Goal: Information Seeking & Learning: Learn about a topic

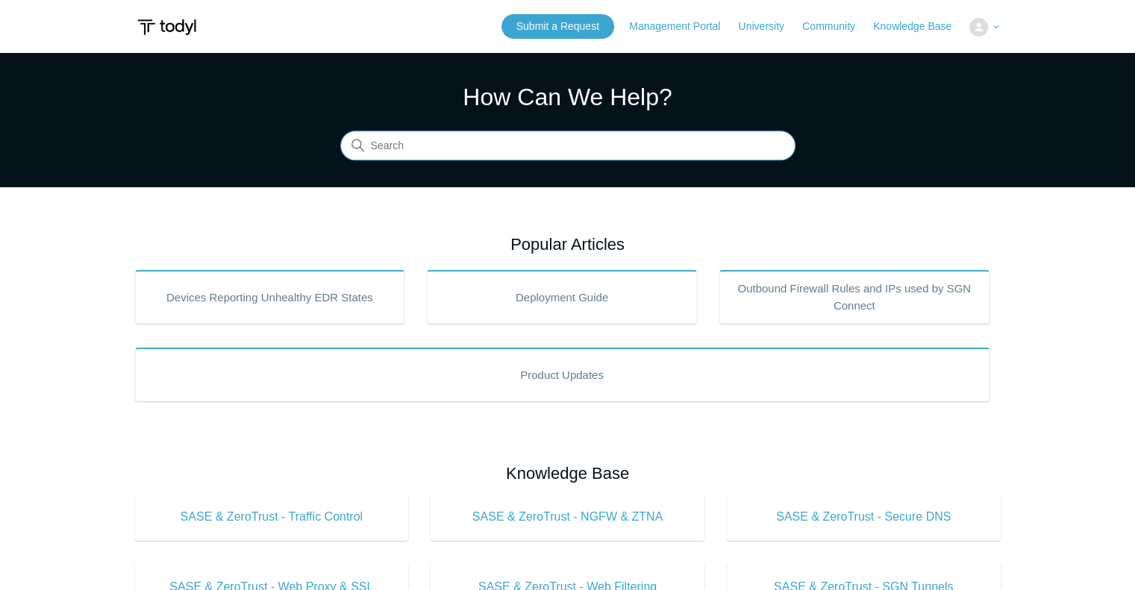
click at [483, 145] on input "Search" at bounding box center [567, 146] width 455 height 30
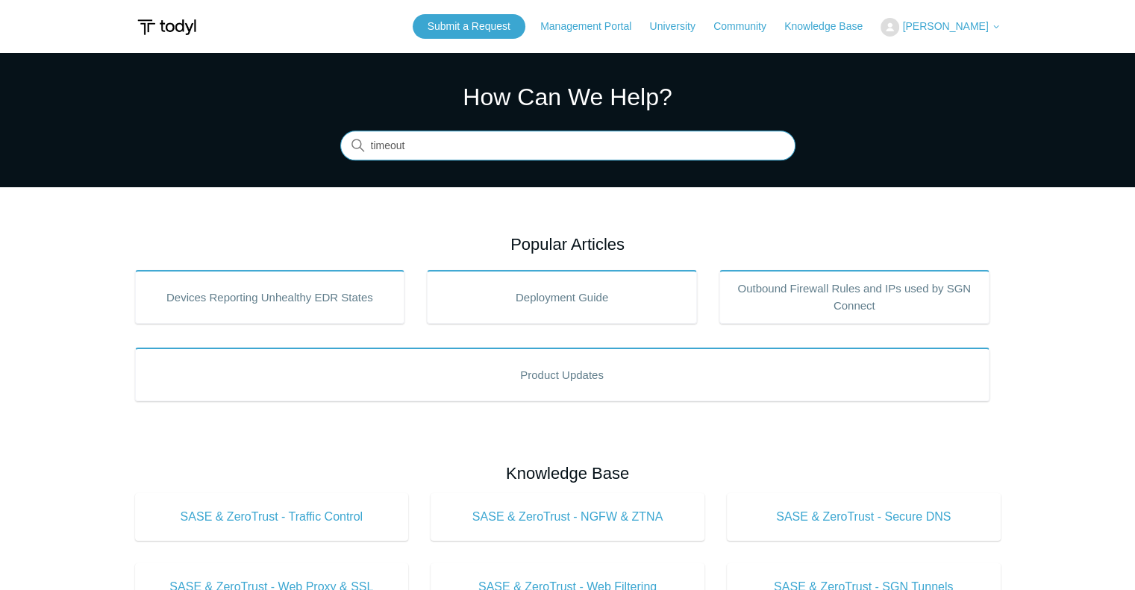
type input "timeout"
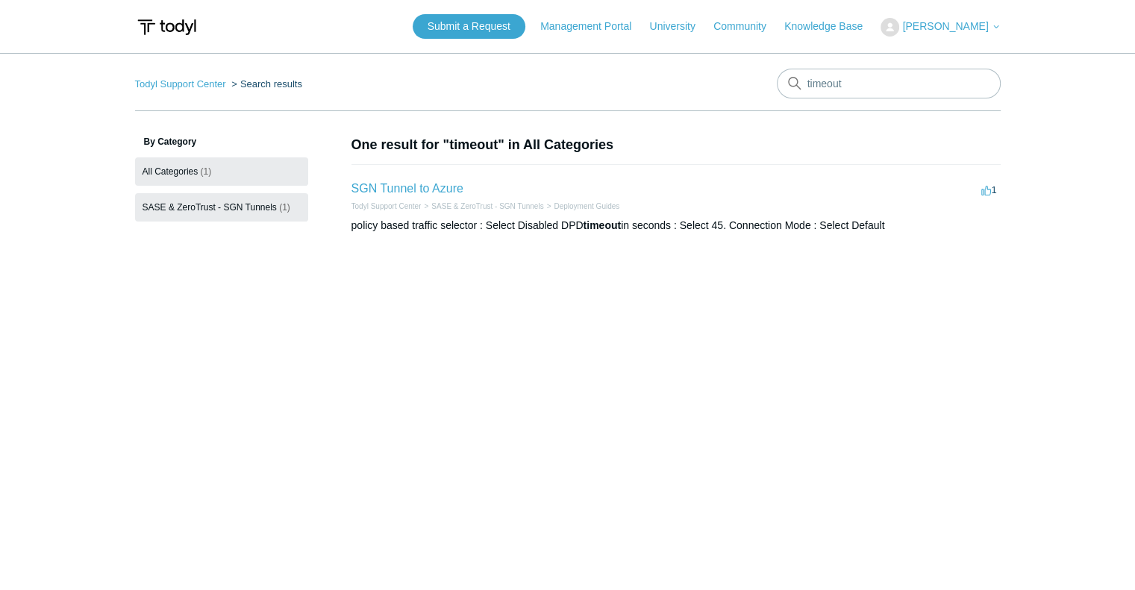
click at [221, 201] on link "SASE & ZeroTrust - SGN Tunnels (1)" at bounding box center [221, 207] width 173 height 28
click at [195, 178] on link "All Categories (1)" at bounding box center [221, 171] width 173 height 28
click at [848, 74] on input "timeout" at bounding box center [889, 84] width 224 height 30
drag, startPoint x: 858, startPoint y: 81, endPoint x: 801, endPoint y: 84, distance: 56.7
click at [801, 84] on input "timeout" at bounding box center [889, 84] width 224 height 30
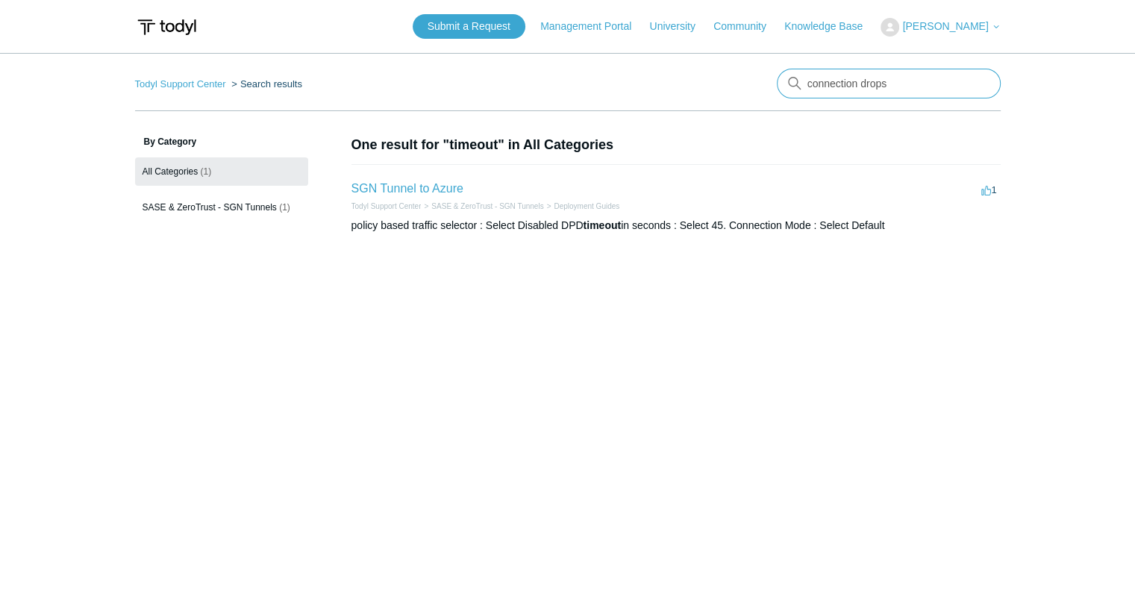
type input "connection drops"
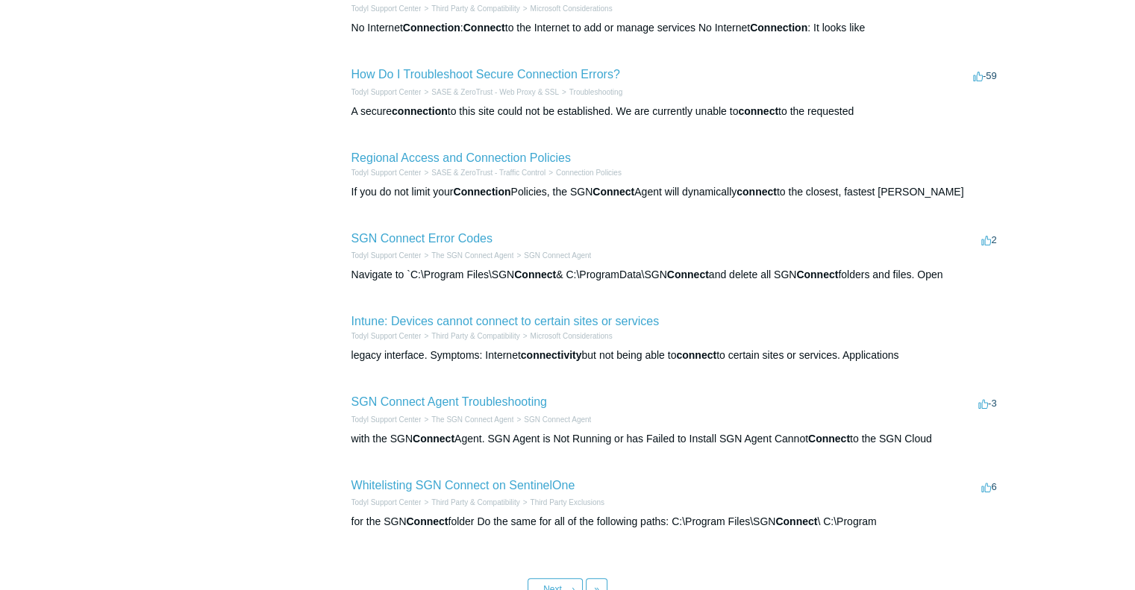
scroll to position [452, 0]
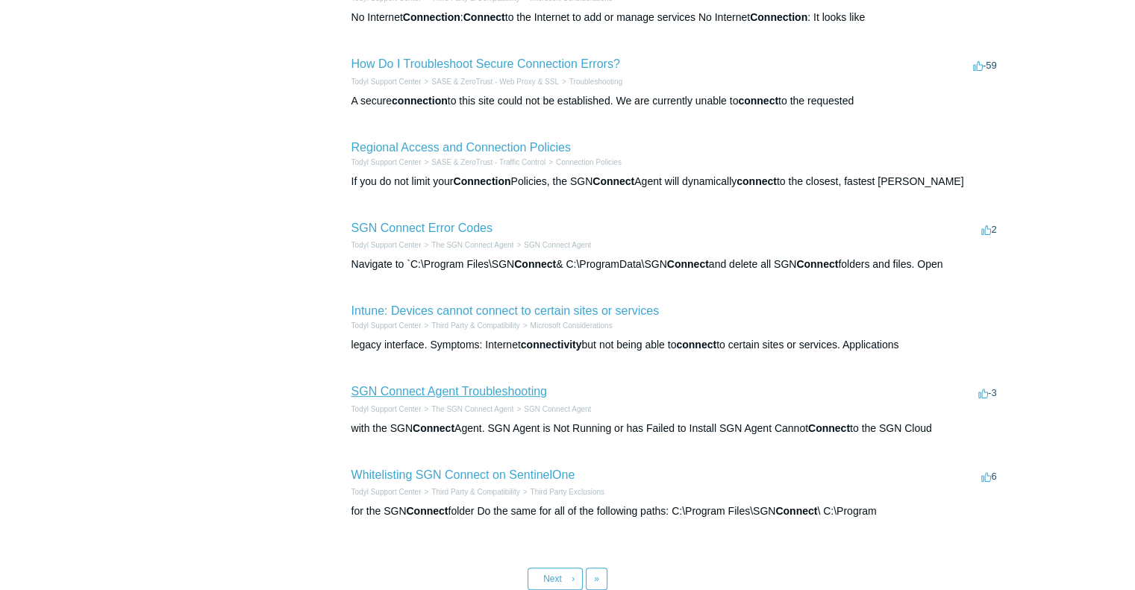
click at [466, 392] on link "SGN Connect Agent Troubleshooting" at bounding box center [448, 391] width 195 height 13
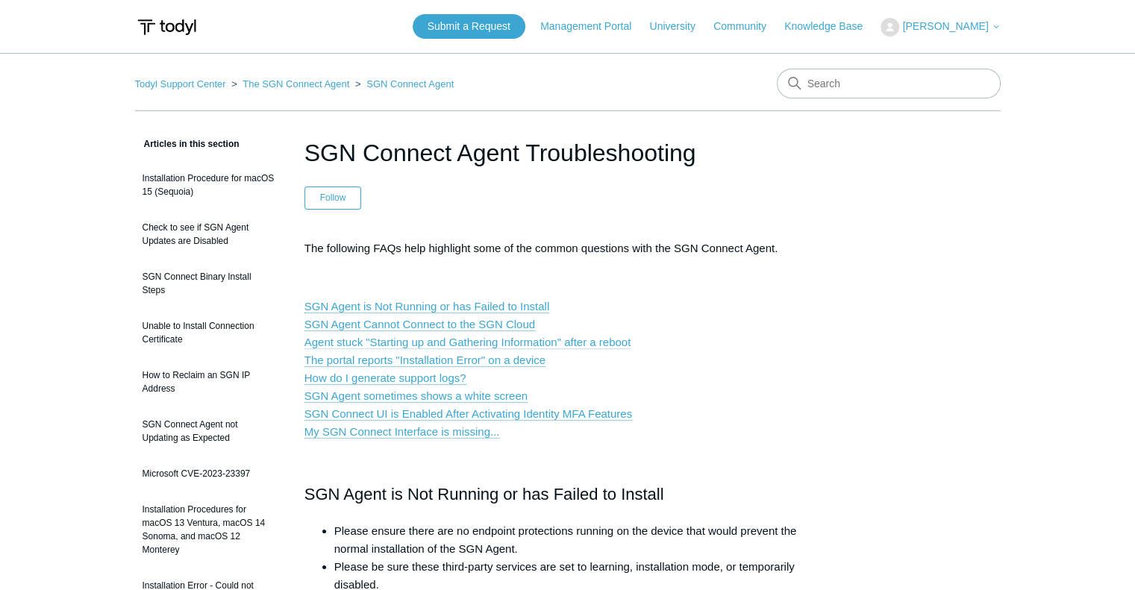
click at [418, 342] on link "Agent stuck "Starting up and Gathering Information" after a reboot" at bounding box center [467, 342] width 327 height 13
click at [423, 375] on link "How do I generate support logs?" at bounding box center [385, 377] width 162 height 13
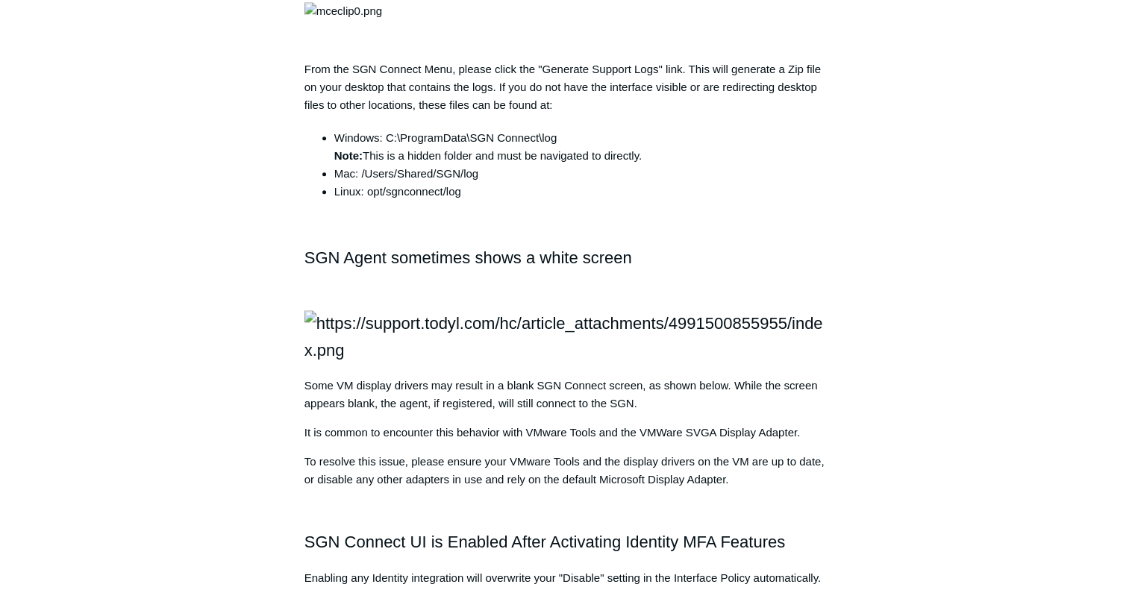
scroll to position [1487, 0]
